Goal: Task Accomplishment & Management: Manage account settings

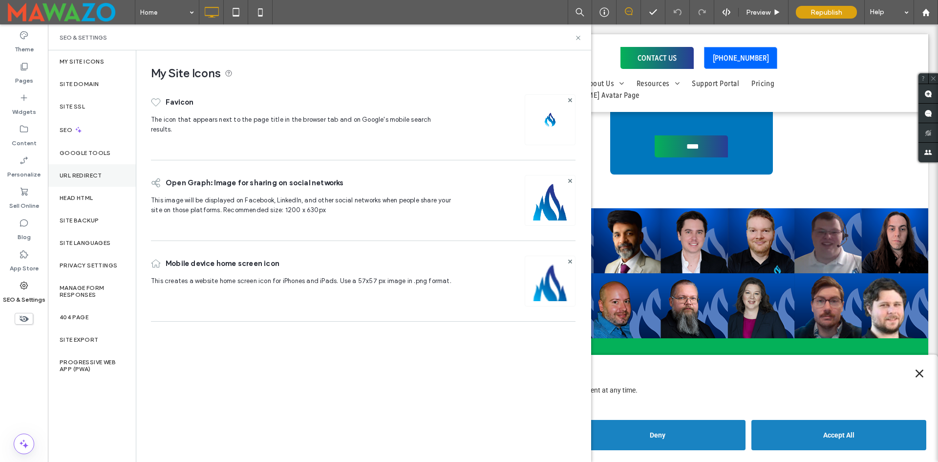
drag, startPoint x: 86, startPoint y: 171, endPoint x: 131, endPoint y: 167, distance: 44.7
click at [87, 172] on label "URL Redirect" at bounding box center [81, 175] width 42 height 7
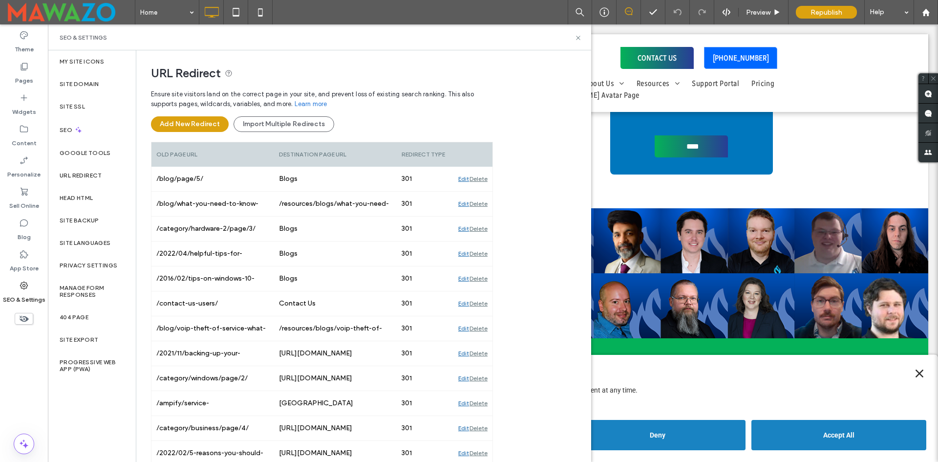
click at [84, 170] on div "URL Redirect" at bounding box center [92, 175] width 88 height 22
click at [83, 217] on label "Site Backup" at bounding box center [79, 220] width 39 height 7
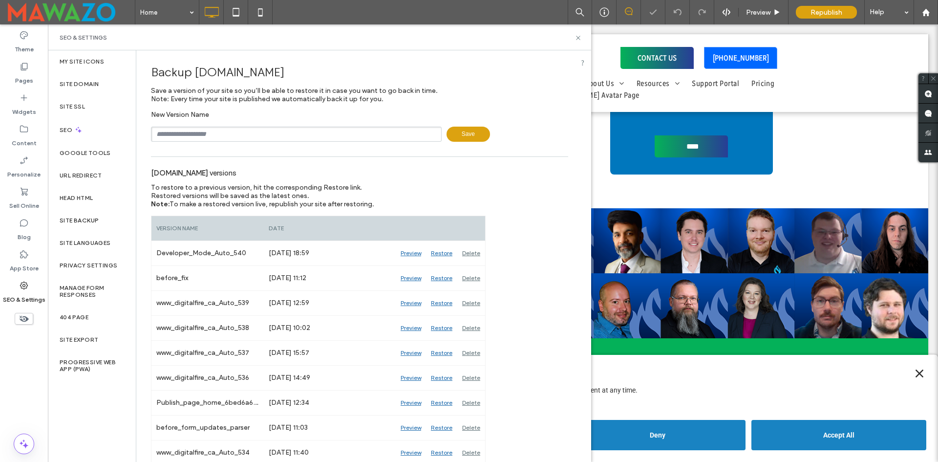
click at [211, 134] on input "text" at bounding box center [296, 133] width 291 height 15
type input "*"
type input "**********"
click at [18, 70] on div "Pages" at bounding box center [24, 73] width 48 height 31
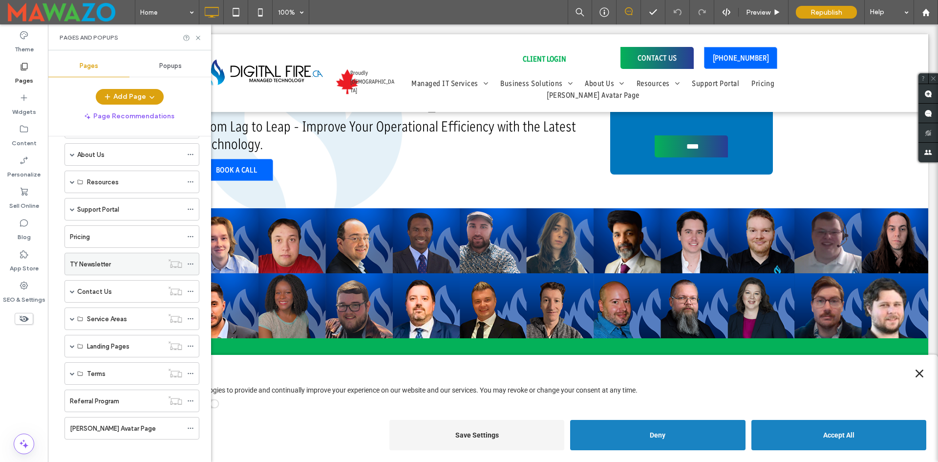
scroll to position [99, 0]
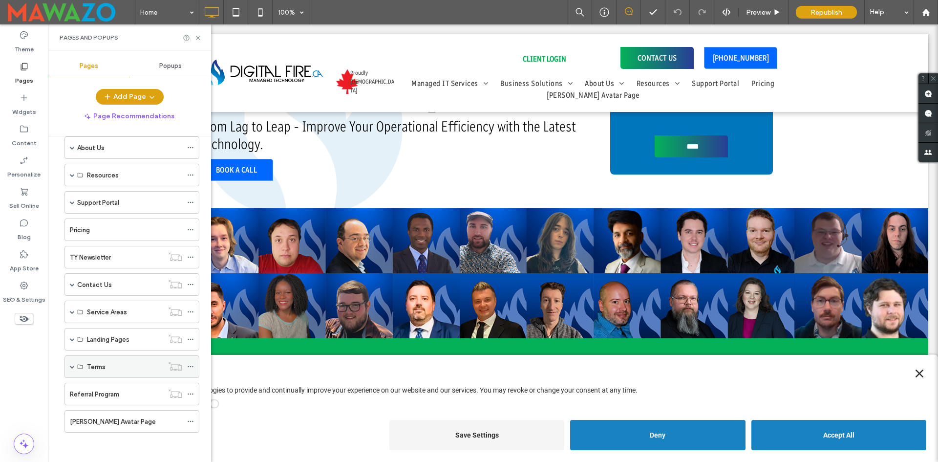
click at [74, 369] on span at bounding box center [72, 366] width 5 height 21
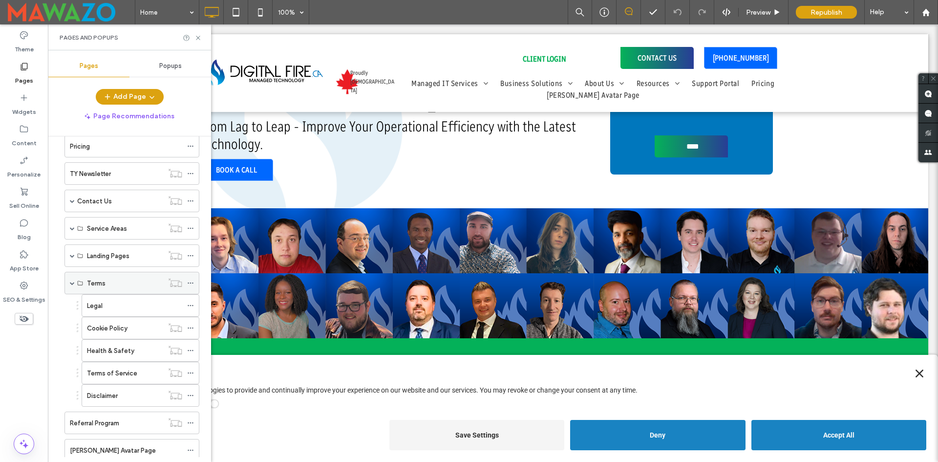
scroll to position [211, 0]
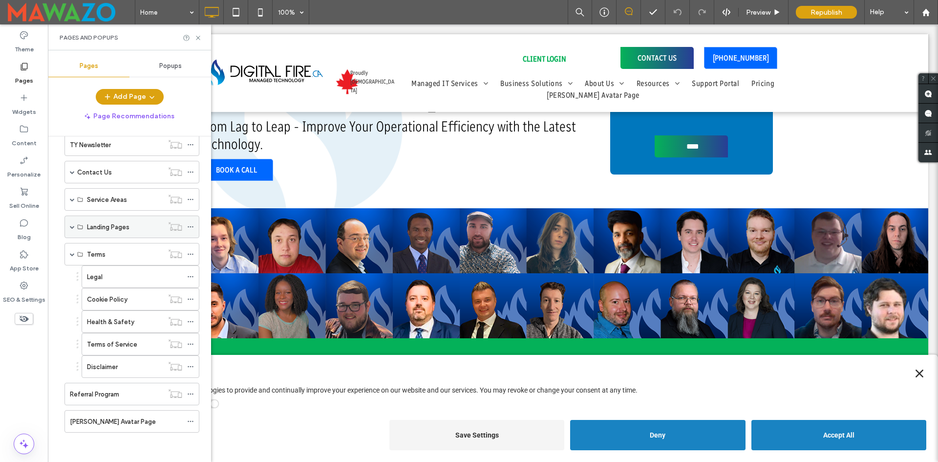
click at [72, 230] on span at bounding box center [72, 226] width 5 height 21
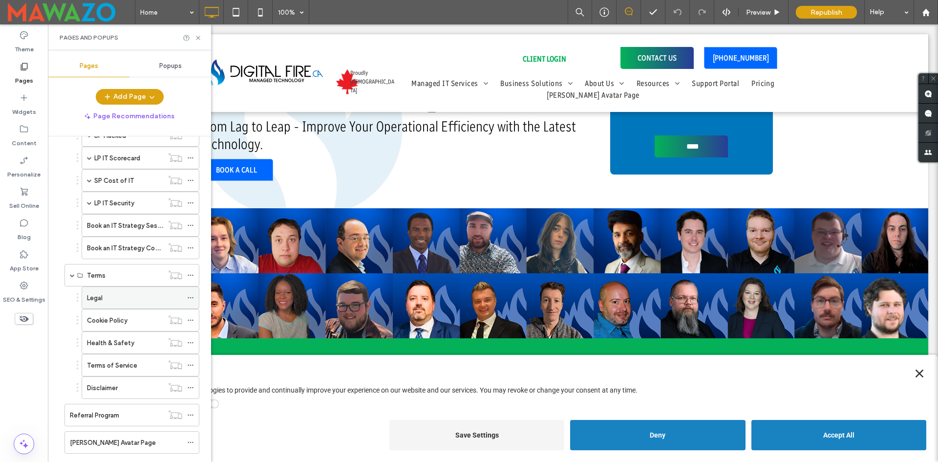
scroll to position [391, 0]
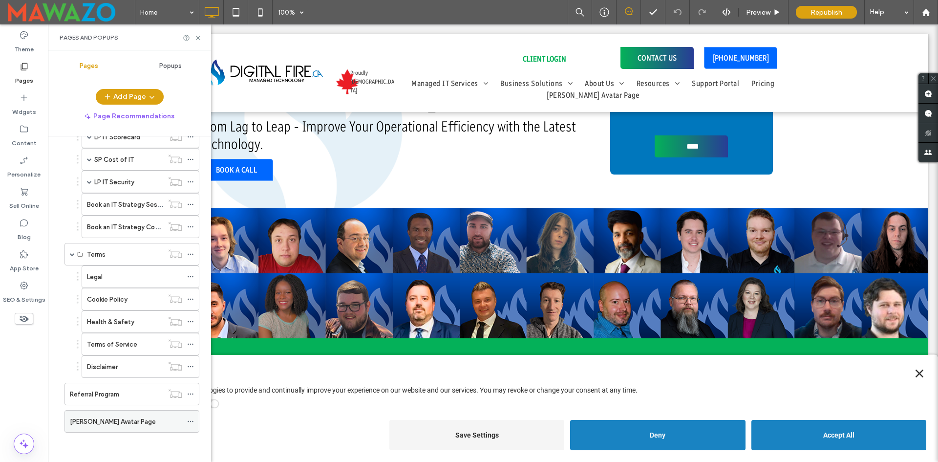
click at [138, 426] on div "[PERSON_NAME] Avatar Page" at bounding box center [126, 420] width 112 height 21
click at [199, 38] on icon at bounding box center [197, 37] width 7 height 7
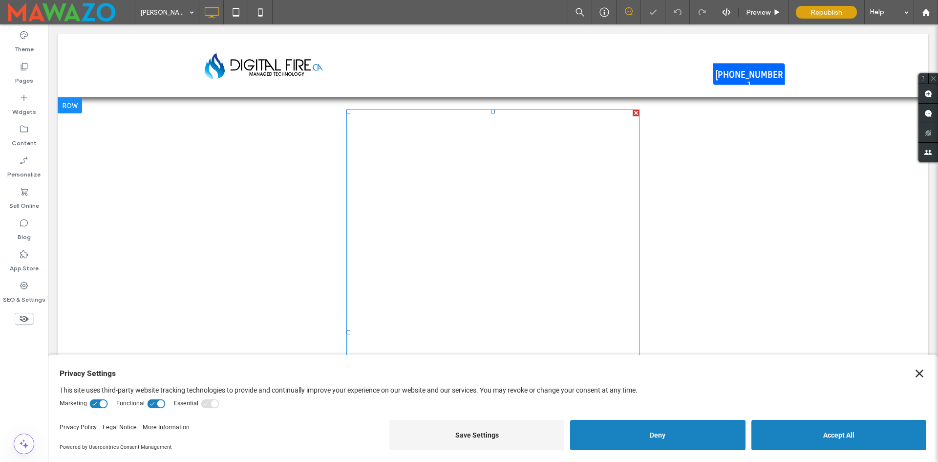
click at [429, 240] on span at bounding box center [492, 331] width 293 height 445
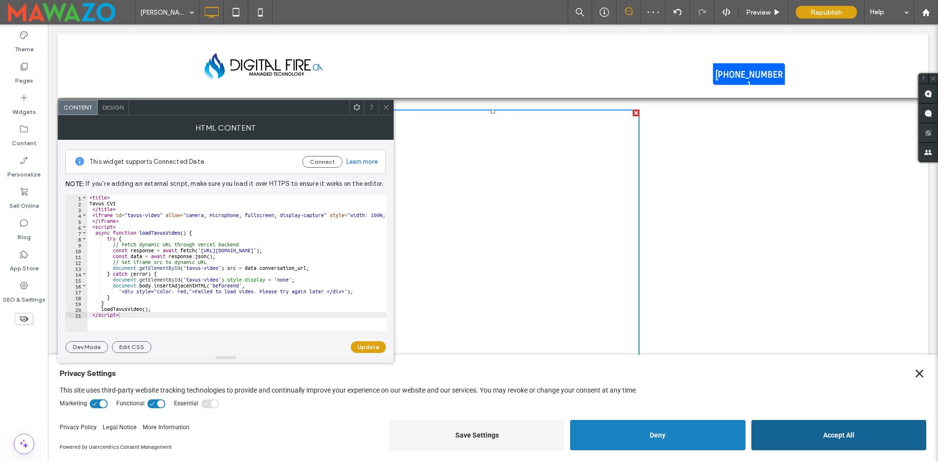
click at [835, 431] on button "Accept All" at bounding box center [838, 435] width 175 height 30
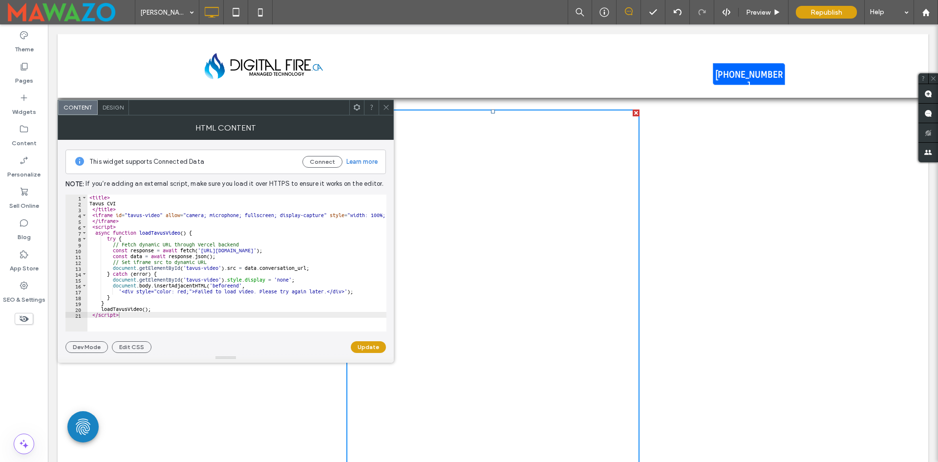
type textarea "*********"
click at [133, 222] on div "< title > Tavus CVI </ title > < iframe id = "tavus-video" allow = "camera; mic…" at bounding box center [282, 264] width 391 height 141
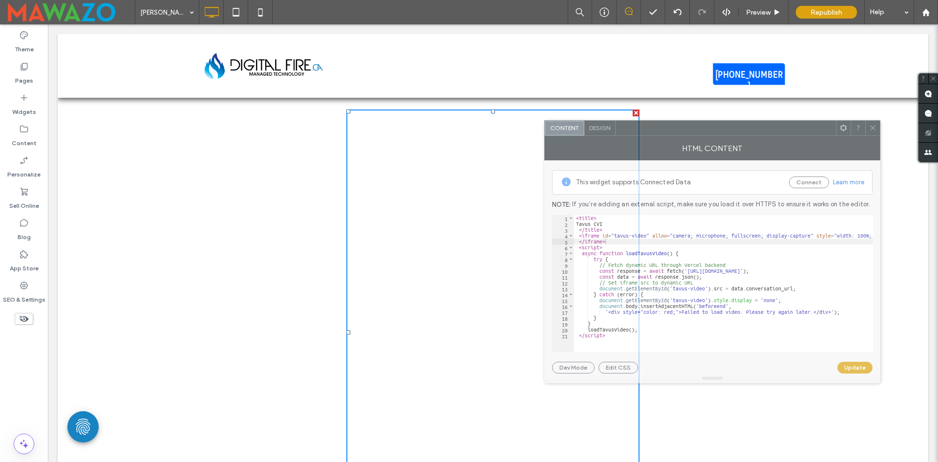
drag, startPoint x: 196, startPoint y: 110, endPoint x: 682, endPoint y: 130, distance: 486.9
click at [682, 130] on div at bounding box center [725, 128] width 220 height 15
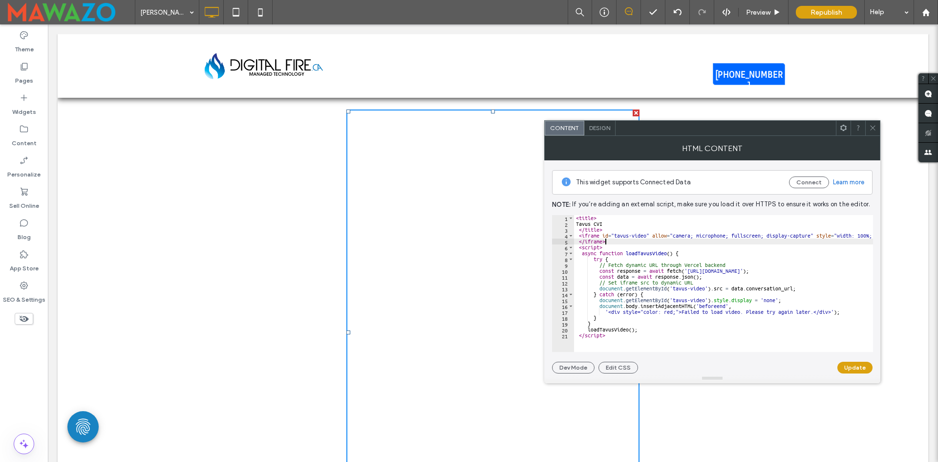
click at [684, 239] on div "< title > Tavus CVI </ title > < iframe id = "tavus-video" allow = "camera; mic…" at bounding box center [769, 285] width 391 height 141
click at [872, 126] on icon at bounding box center [872, 127] width 7 height 7
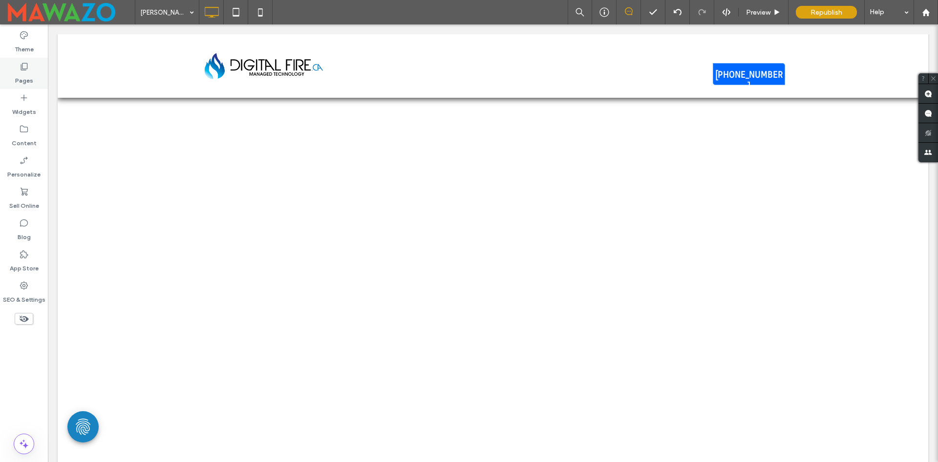
click at [13, 73] on div "Pages" at bounding box center [24, 73] width 48 height 31
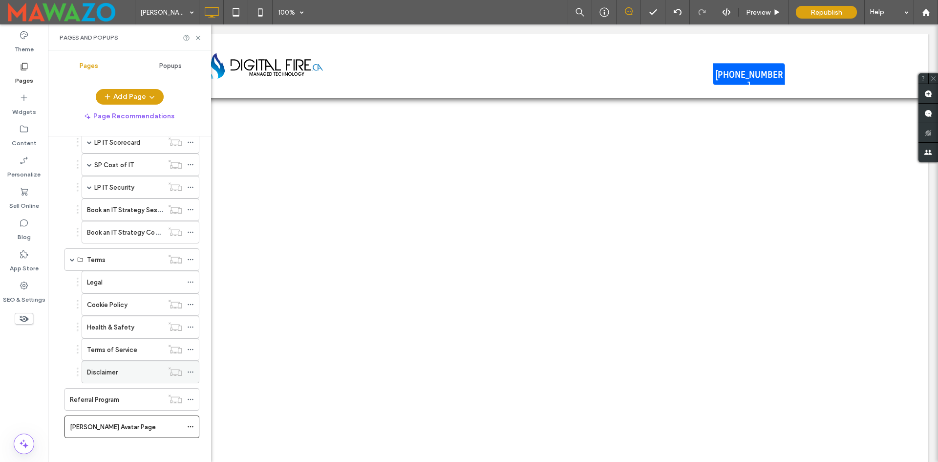
scroll to position [391, 0]
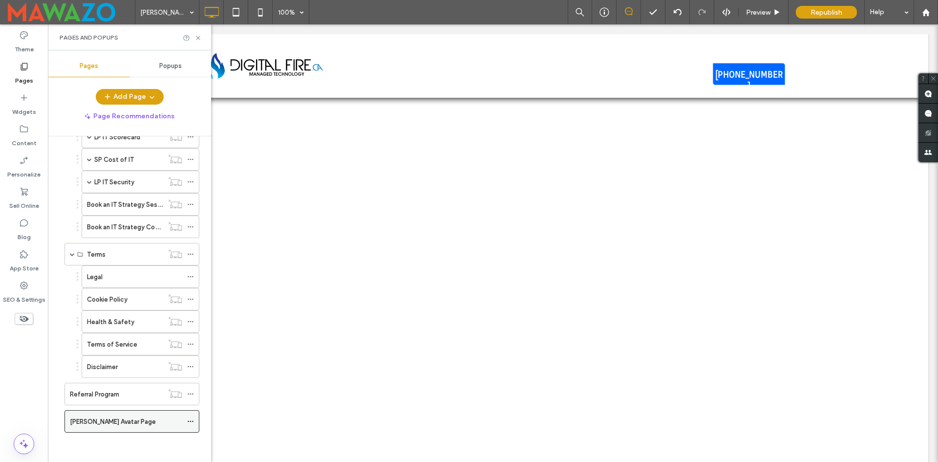
click at [188, 420] on icon at bounding box center [190, 421] width 7 height 7
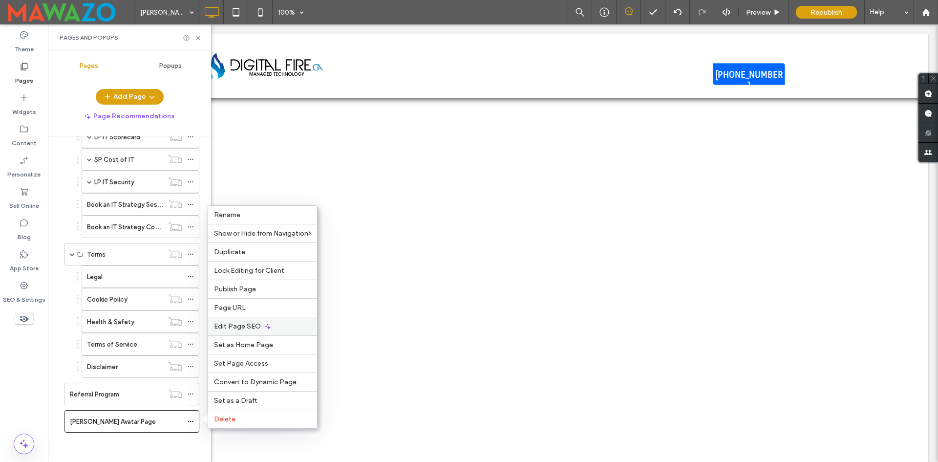
click at [248, 324] on span "Edit Page SEO" at bounding box center [237, 326] width 47 height 8
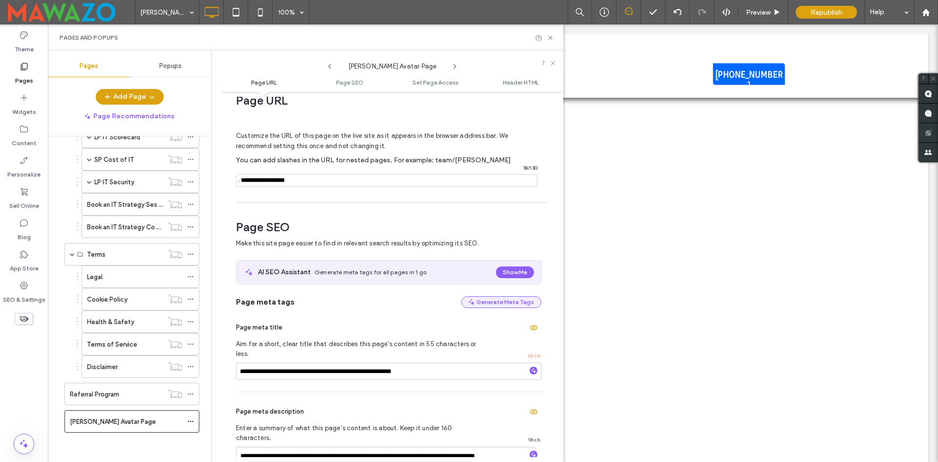
scroll to position [0, 0]
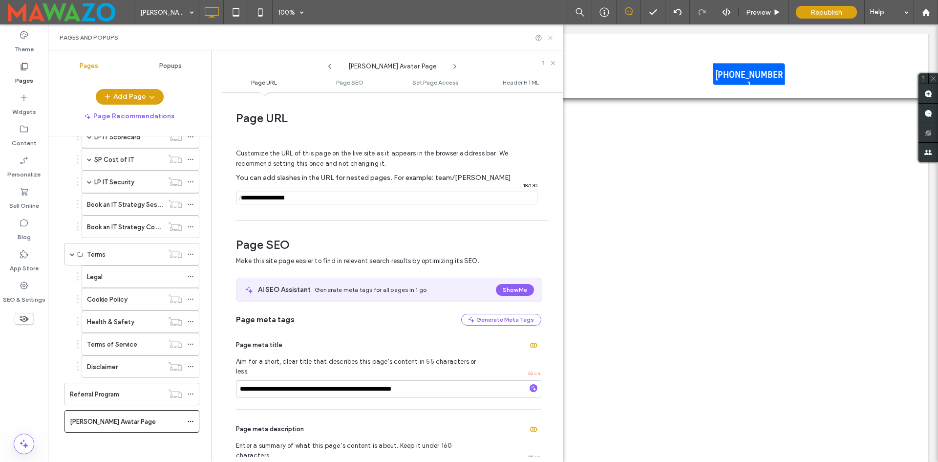
drag, startPoint x: 548, startPoint y: 36, endPoint x: 645, endPoint y: 6, distance: 100.9
click at [548, 36] on use at bounding box center [550, 38] width 4 height 4
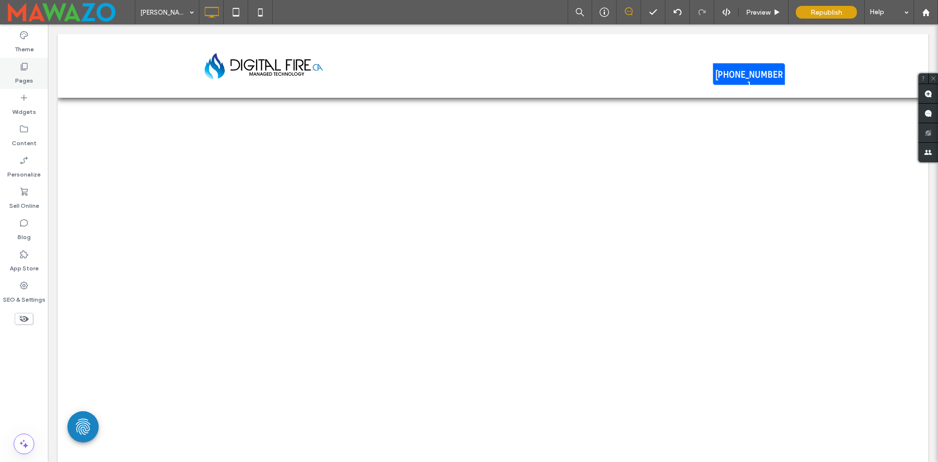
click at [22, 69] on use at bounding box center [24, 66] width 7 height 7
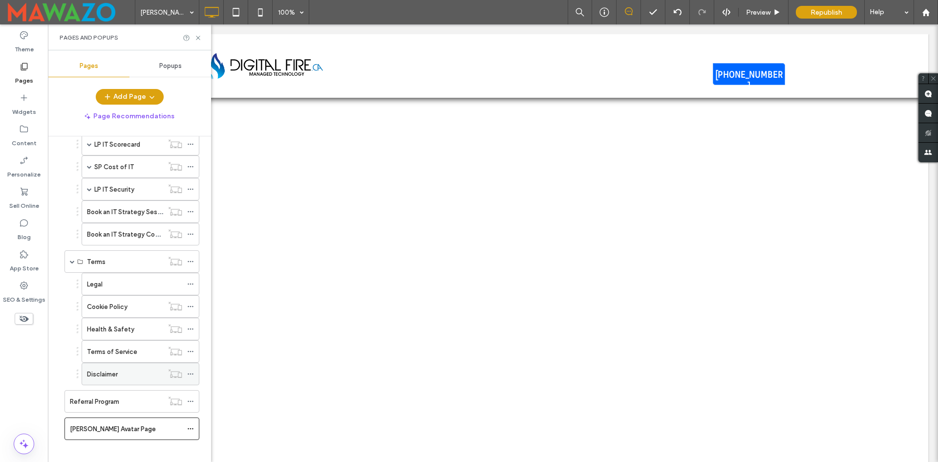
scroll to position [391, 0]
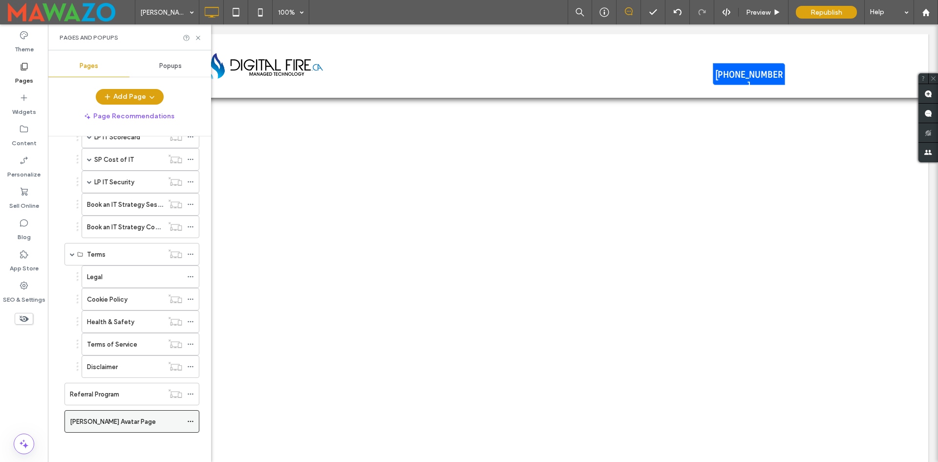
click at [190, 419] on icon at bounding box center [190, 421] width 7 height 7
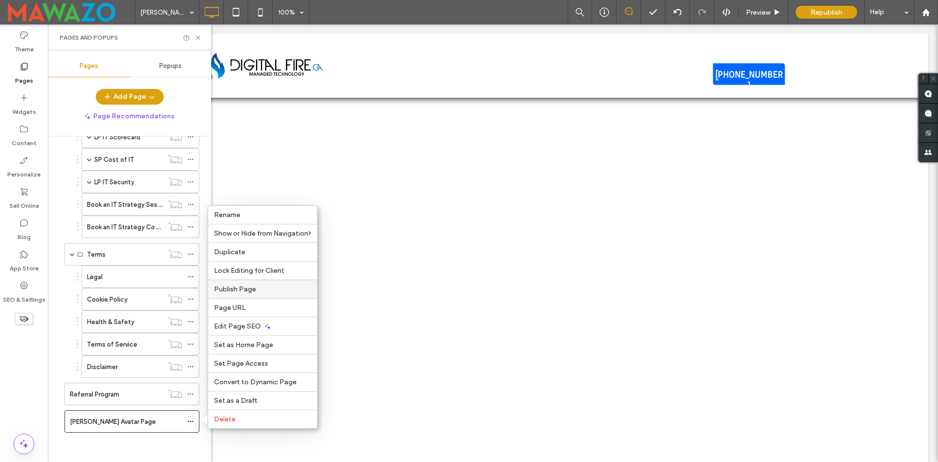
click at [232, 286] on span "Publish Page" at bounding box center [235, 289] width 42 height 8
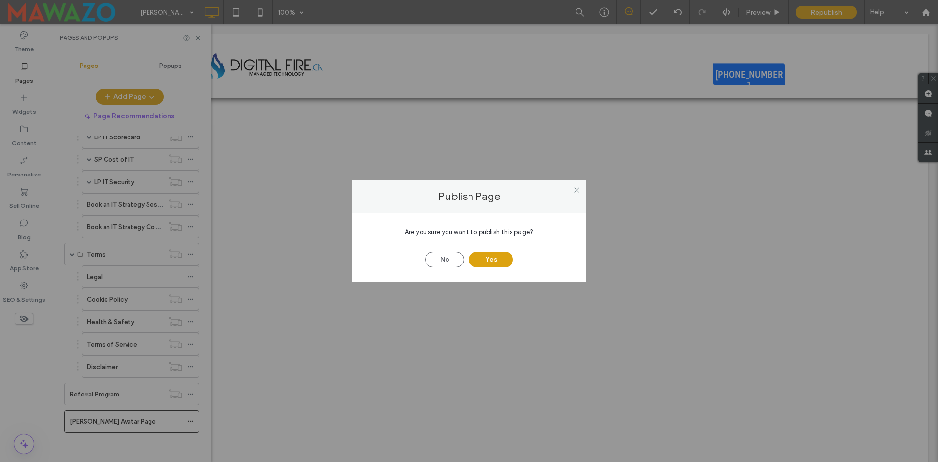
click at [485, 250] on div "No Yes" at bounding box center [468, 254] width 205 height 25
click at [522, 250] on div "No Yes" at bounding box center [468, 254] width 205 height 25
click at [493, 255] on button "Yes" at bounding box center [491, 260] width 44 height 16
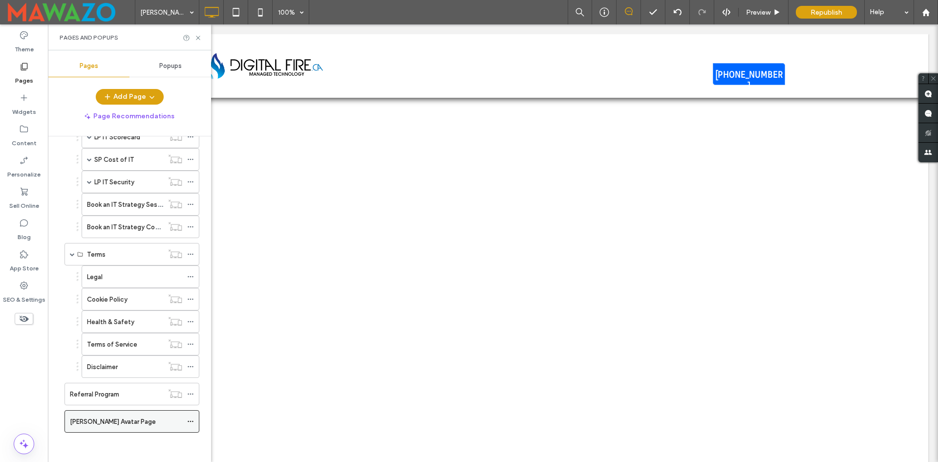
click at [187, 419] on div "[PERSON_NAME] Avatar Page" at bounding box center [131, 421] width 135 height 22
click at [191, 420] on icon at bounding box center [190, 421] width 7 height 7
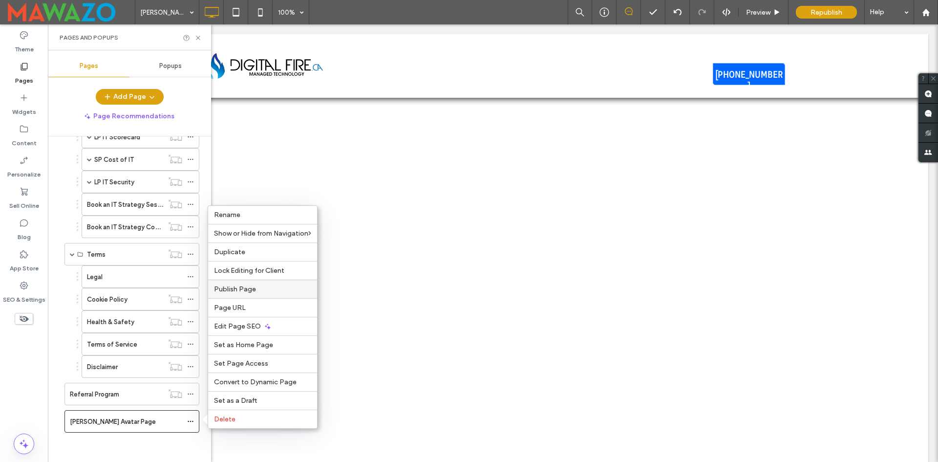
click at [246, 289] on span "Publish Page" at bounding box center [235, 289] width 42 height 8
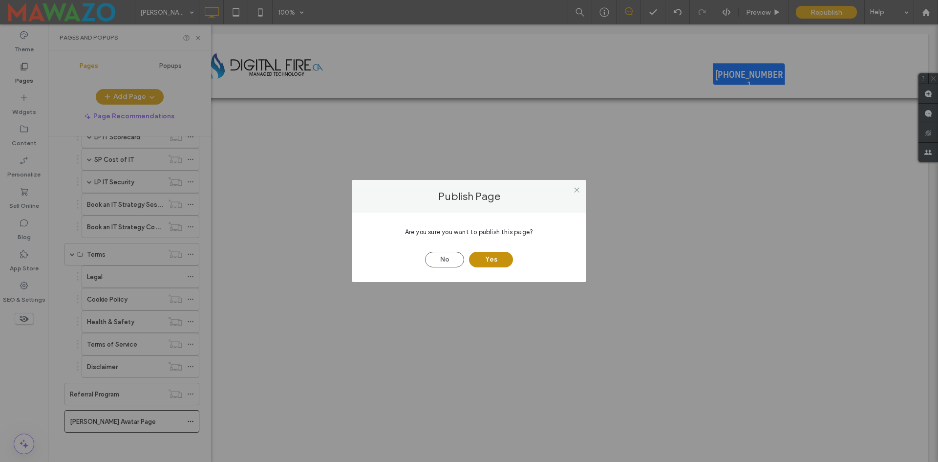
click at [492, 259] on button "Yes" at bounding box center [491, 260] width 44 height 16
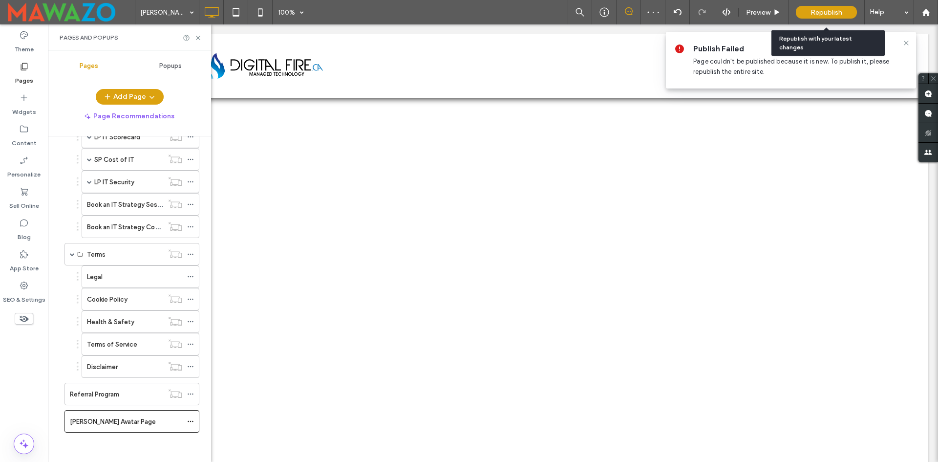
click at [826, 10] on span "Republish" at bounding box center [826, 12] width 32 height 8
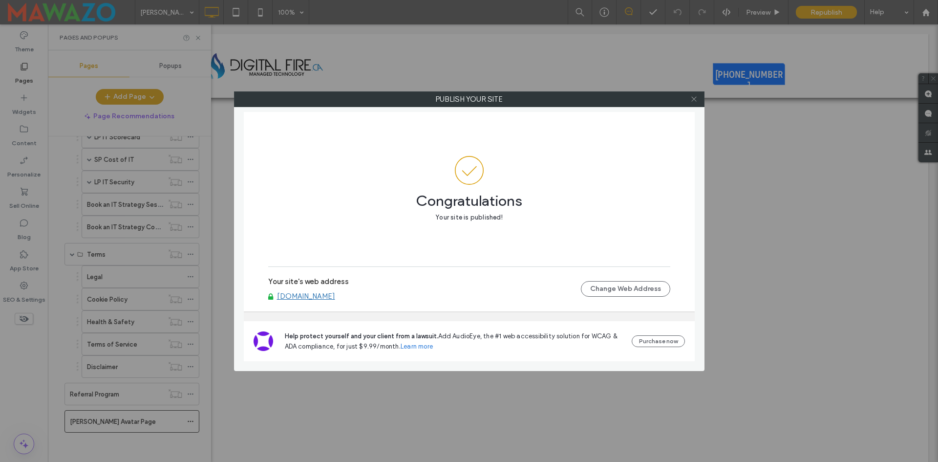
click at [692, 101] on icon at bounding box center [693, 98] width 7 height 7
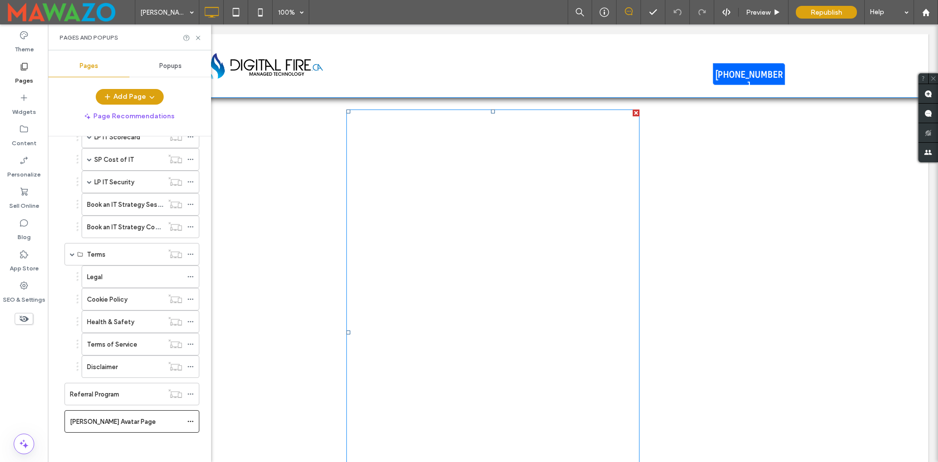
click at [430, 284] on span at bounding box center [492, 331] width 293 height 445
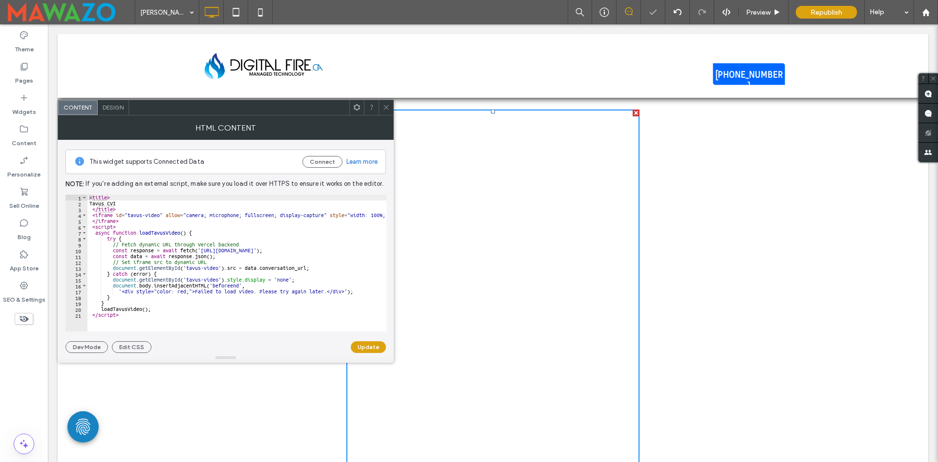
click at [180, 310] on div "< title > Tavus CVI </ title > < iframe id = "tavus-video" allow = "camera; mic…" at bounding box center [282, 264] width 391 height 141
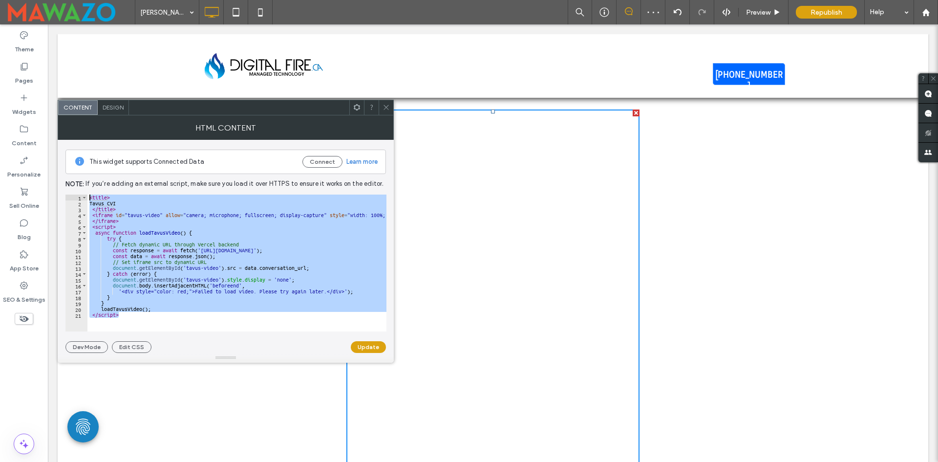
drag, startPoint x: 178, startPoint y: 320, endPoint x: 60, endPoint y: 167, distance: 193.6
click at [60, 167] on div "**********" at bounding box center [226, 246] width 336 height 213
type textarea "**********"
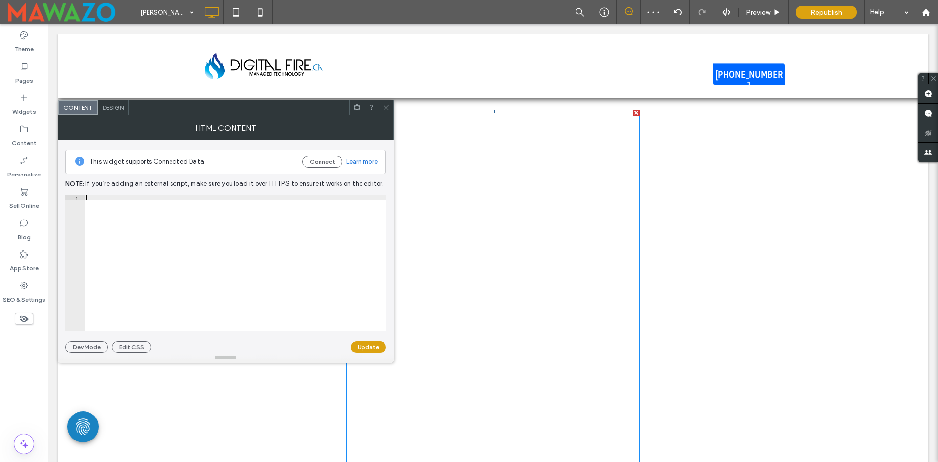
paste textarea "*********"
type textarea "*********"
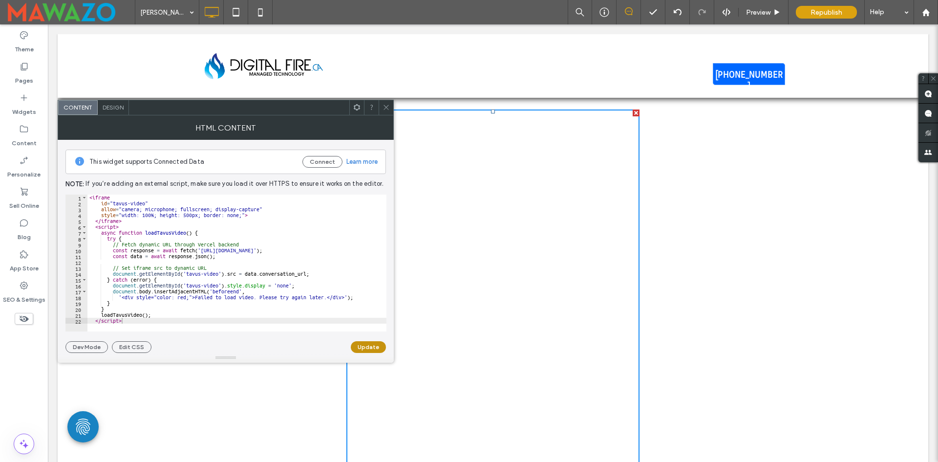
click at [361, 350] on button "Update" at bounding box center [368, 347] width 35 height 12
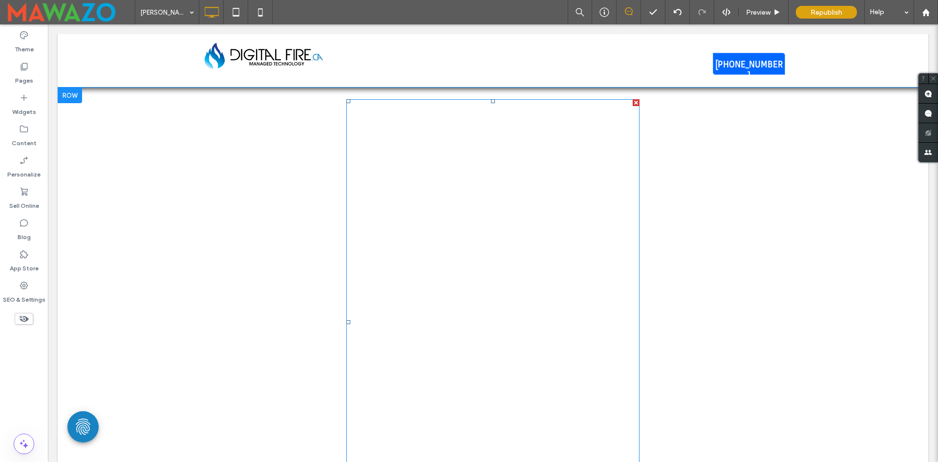
scroll to position [0, 0]
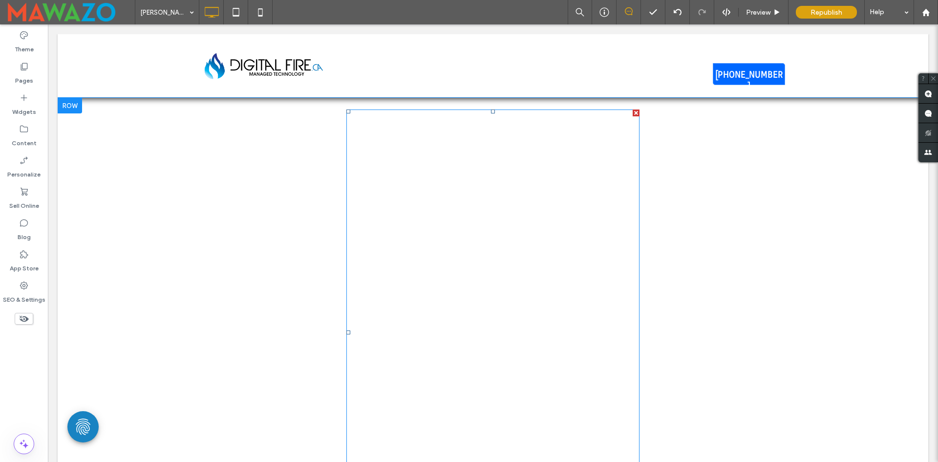
click at [447, 247] on span at bounding box center [492, 331] width 293 height 445
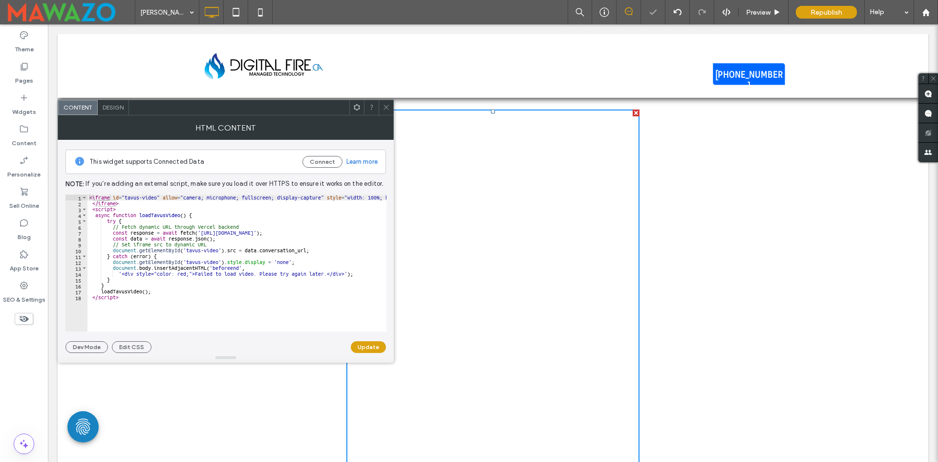
click at [382, 111] on div at bounding box center [385, 107] width 15 height 15
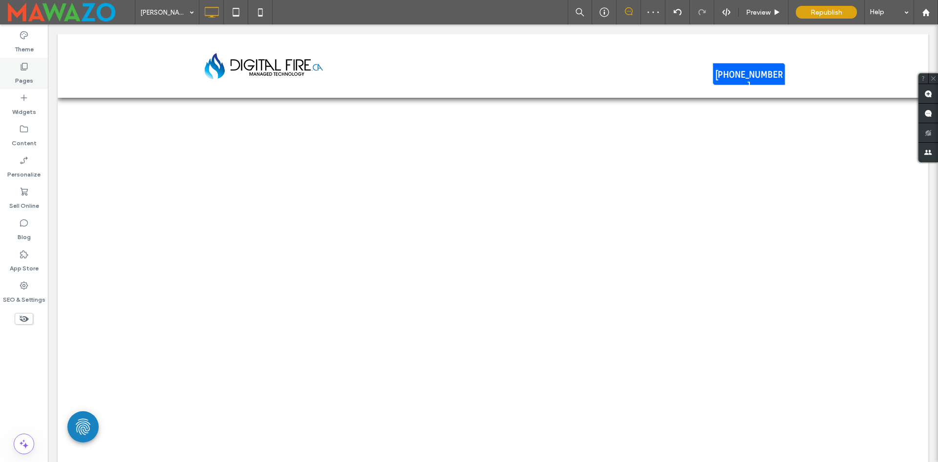
click at [29, 71] on label "Pages" at bounding box center [24, 78] width 18 height 14
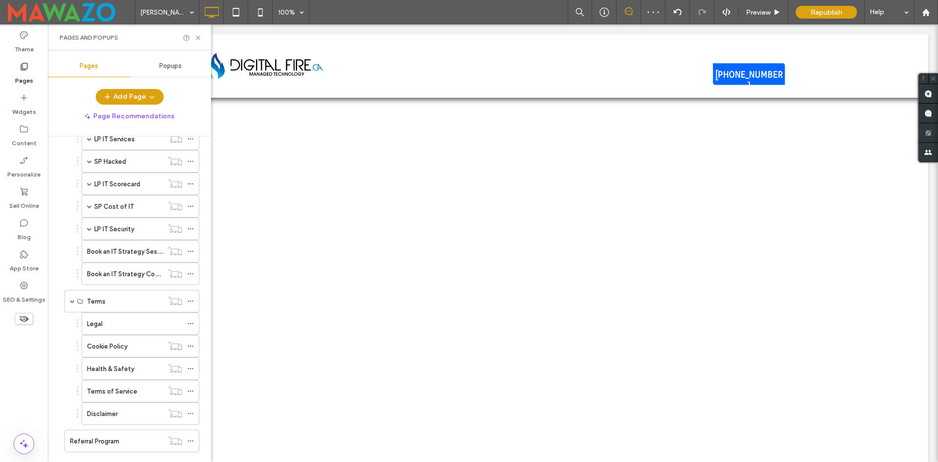
scroll to position [391, 0]
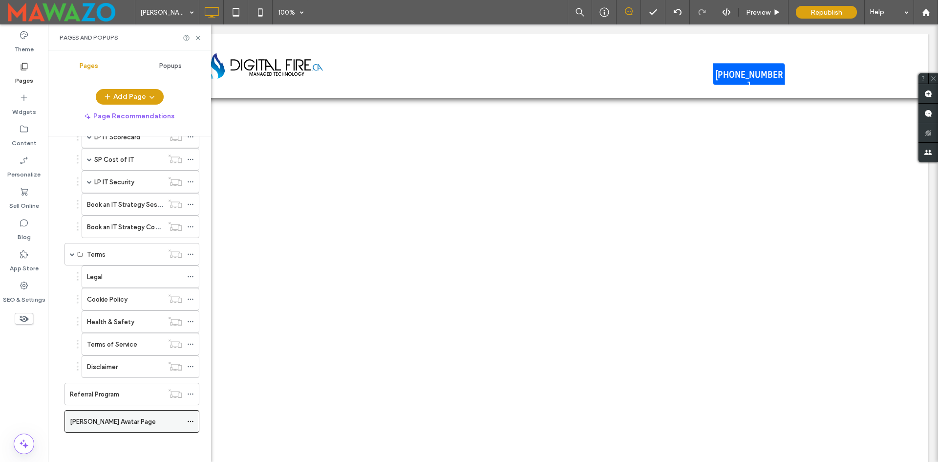
click at [188, 420] on icon at bounding box center [190, 421] width 7 height 7
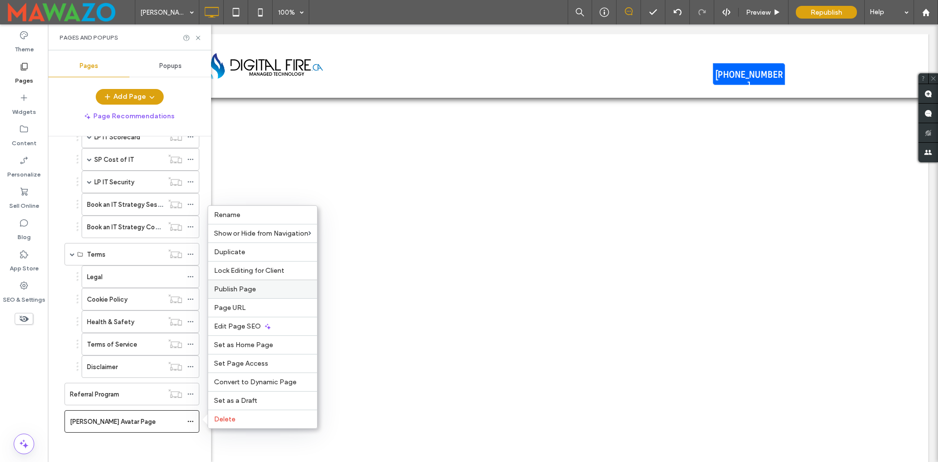
click at [252, 296] on div "Publish Page" at bounding box center [262, 288] width 109 height 19
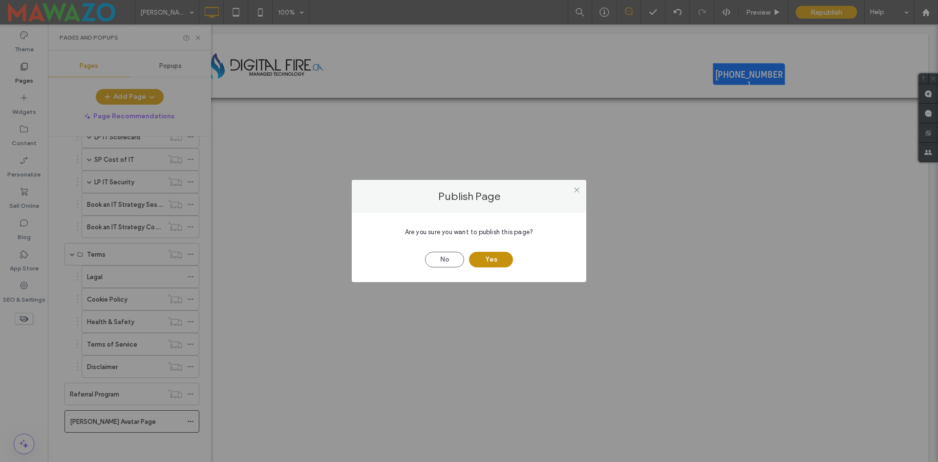
click at [486, 259] on button "Yes" at bounding box center [491, 260] width 44 height 16
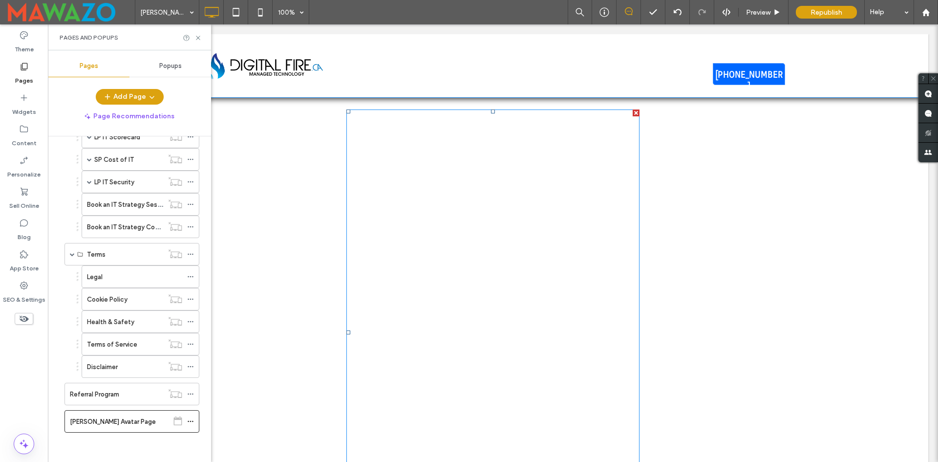
click at [381, 215] on span at bounding box center [492, 331] width 293 height 445
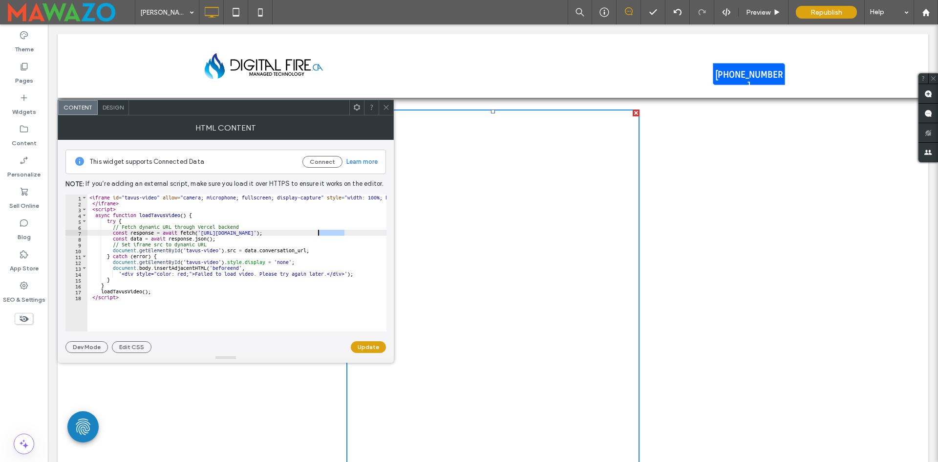
drag, startPoint x: 343, startPoint y: 232, endPoint x: 318, endPoint y: 234, distance: 25.0
click at [318, 234] on div "< iframe id = "tavus-video" allow = "camera; microphone; fullscreen; display-ca…" at bounding box center [281, 264] width 388 height 141
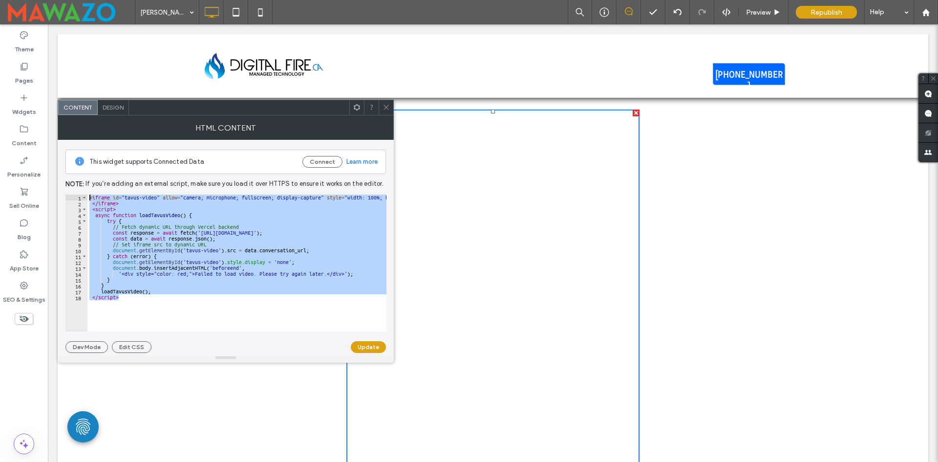
drag, startPoint x: 148, startPoint y: 302, endPoint x: 71, endPoint y: 196, distance: 130.7
click at [71, 196] on div "**********" at bounding box center [225, 262] width 321 height 137
type textarea "**********"
